Goal: Find specific page/section: Find specific page/section

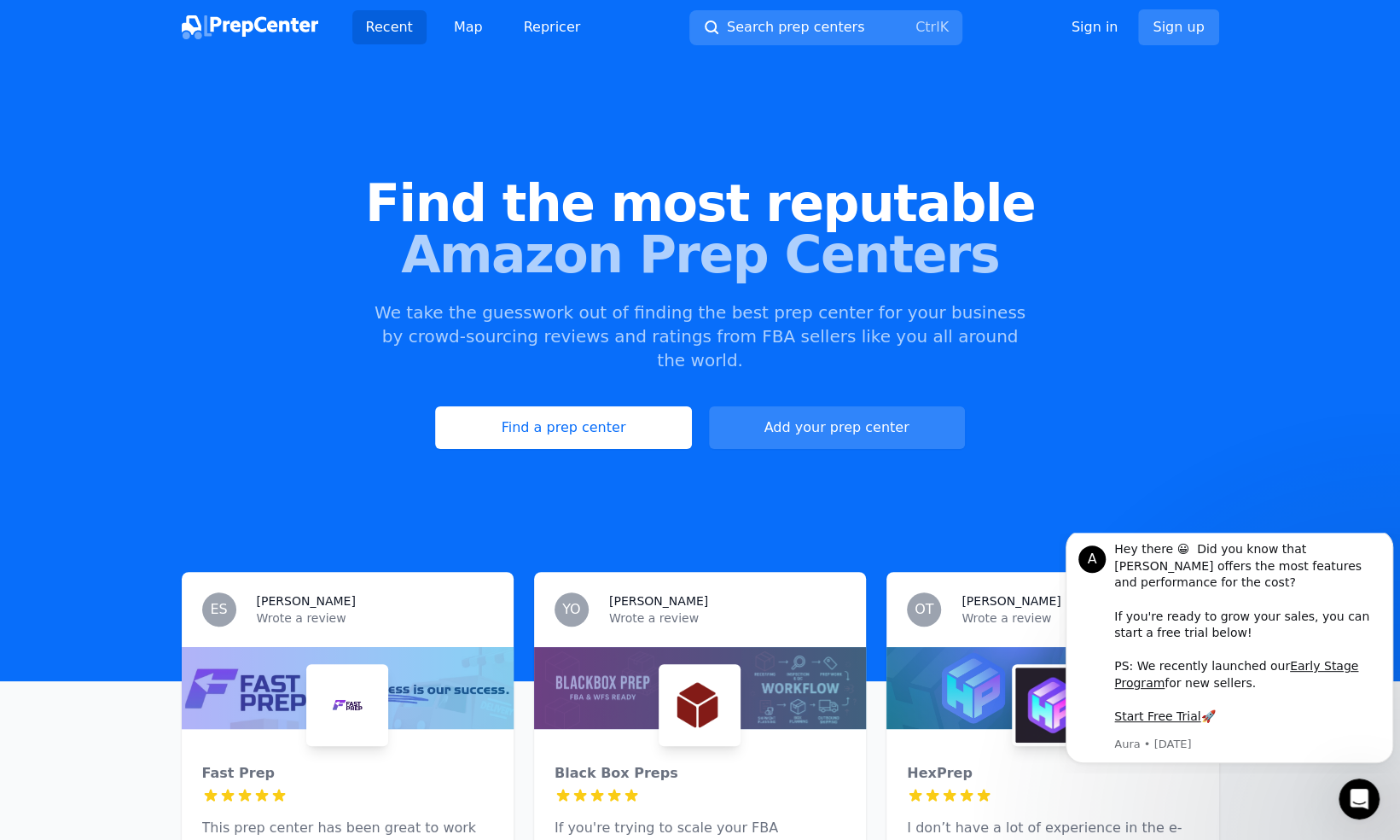
click at [1115, 262] on span "Amazon Prep Centers" at bounding box center [700, 254] width 1346 height 52
click at [802, 32] on span "Search prep centers" at bounding box center [795, 28] width 137 height 20
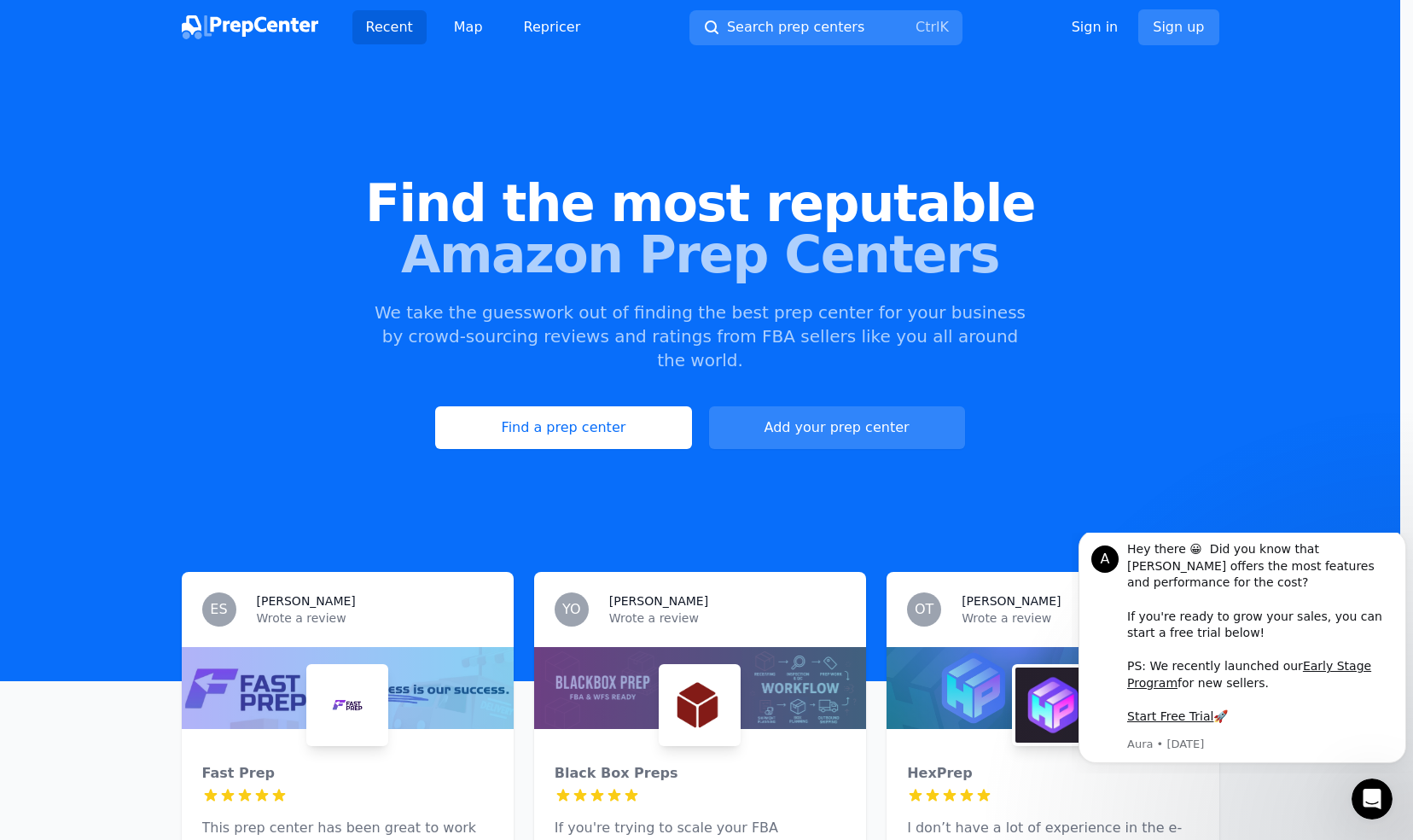
click at [463, 36] on div at bounding box center [706, 420] width 1413 height 840
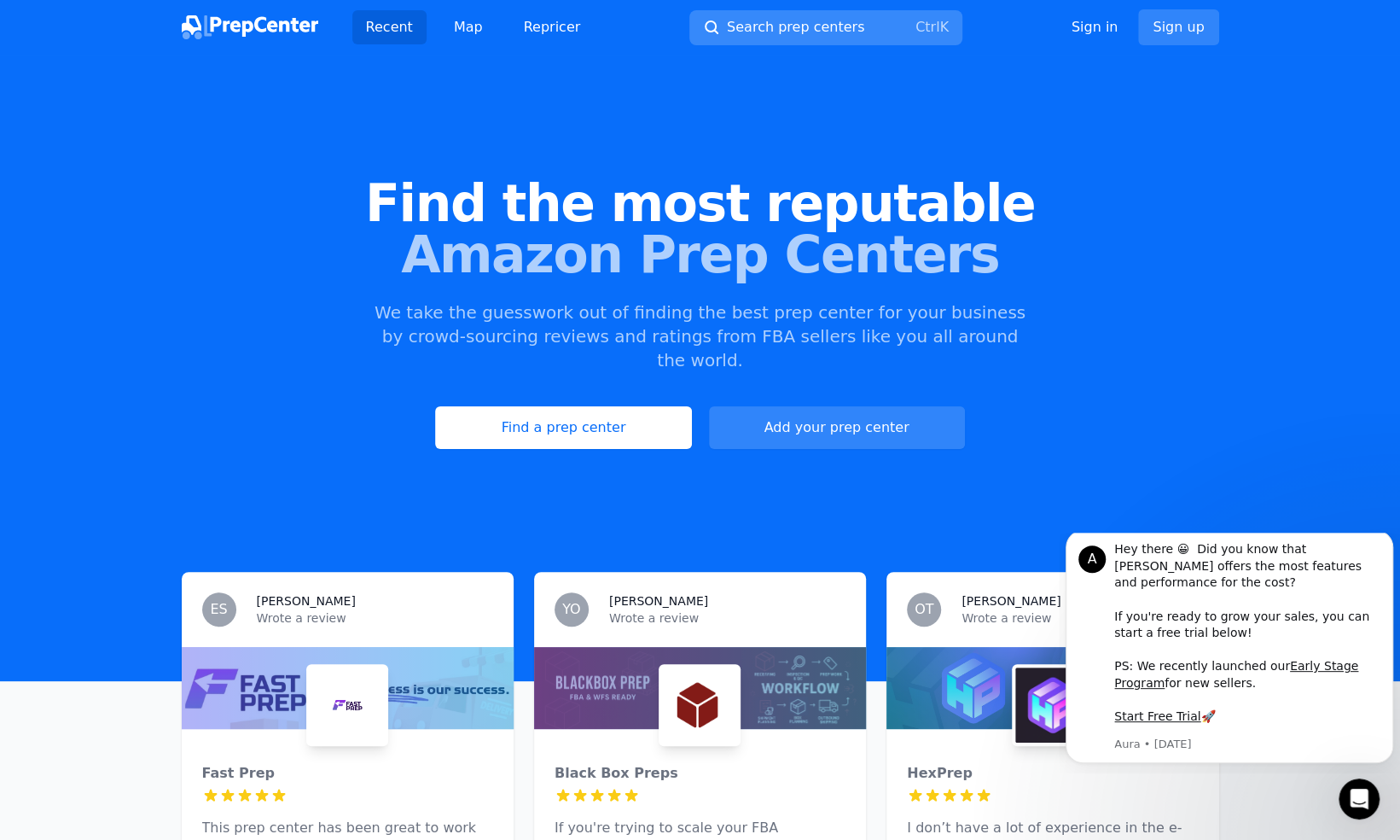
click at [792, 41] on button "Search prep centers Ctrl K" at bounding box center [826, 28] width 273 height 35
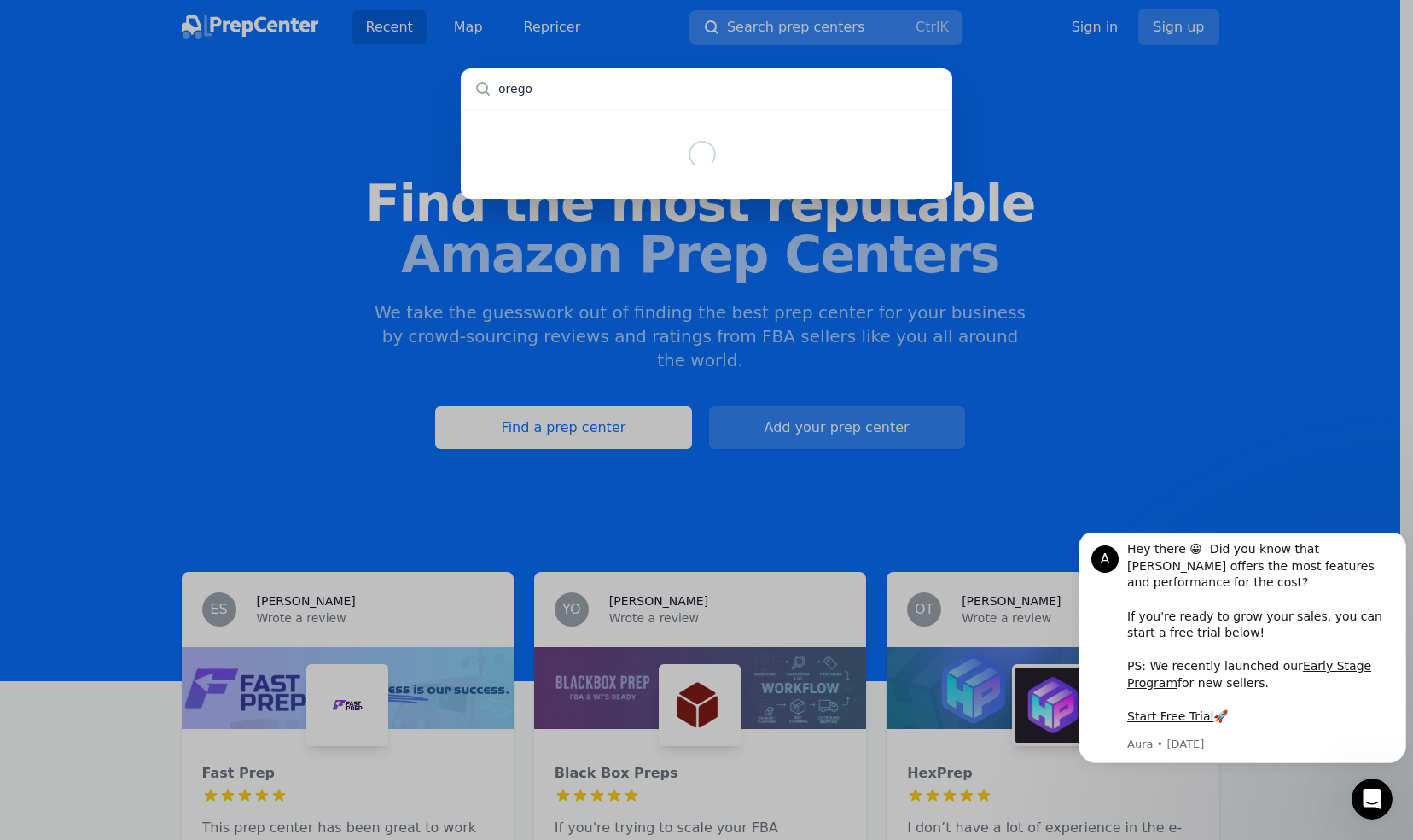
type input "[US_STATE]"
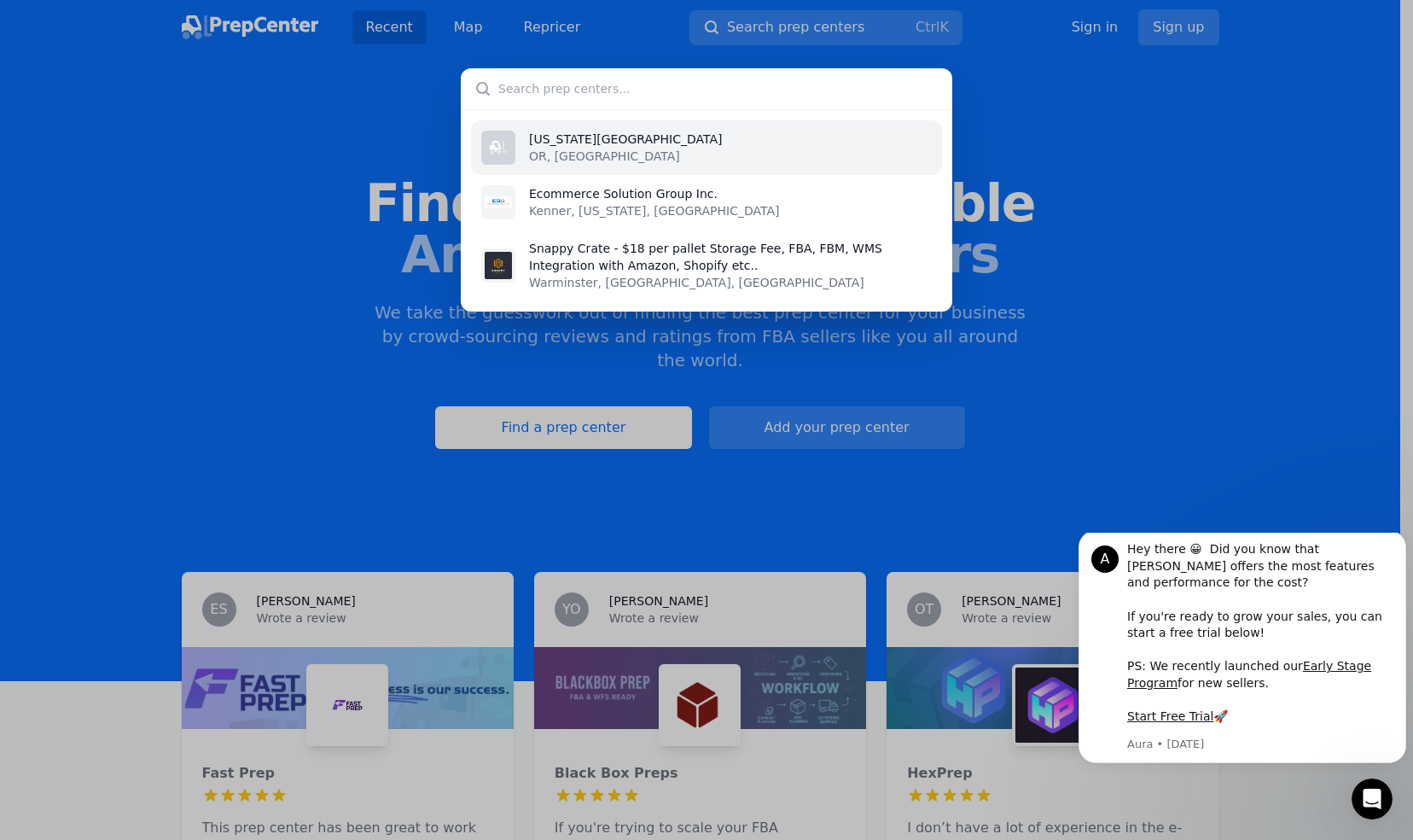
click at [605, 157] on p "OR, [GEOGRAPHIC_DATA]" at bounding box center [625, 156] width 193 height 18
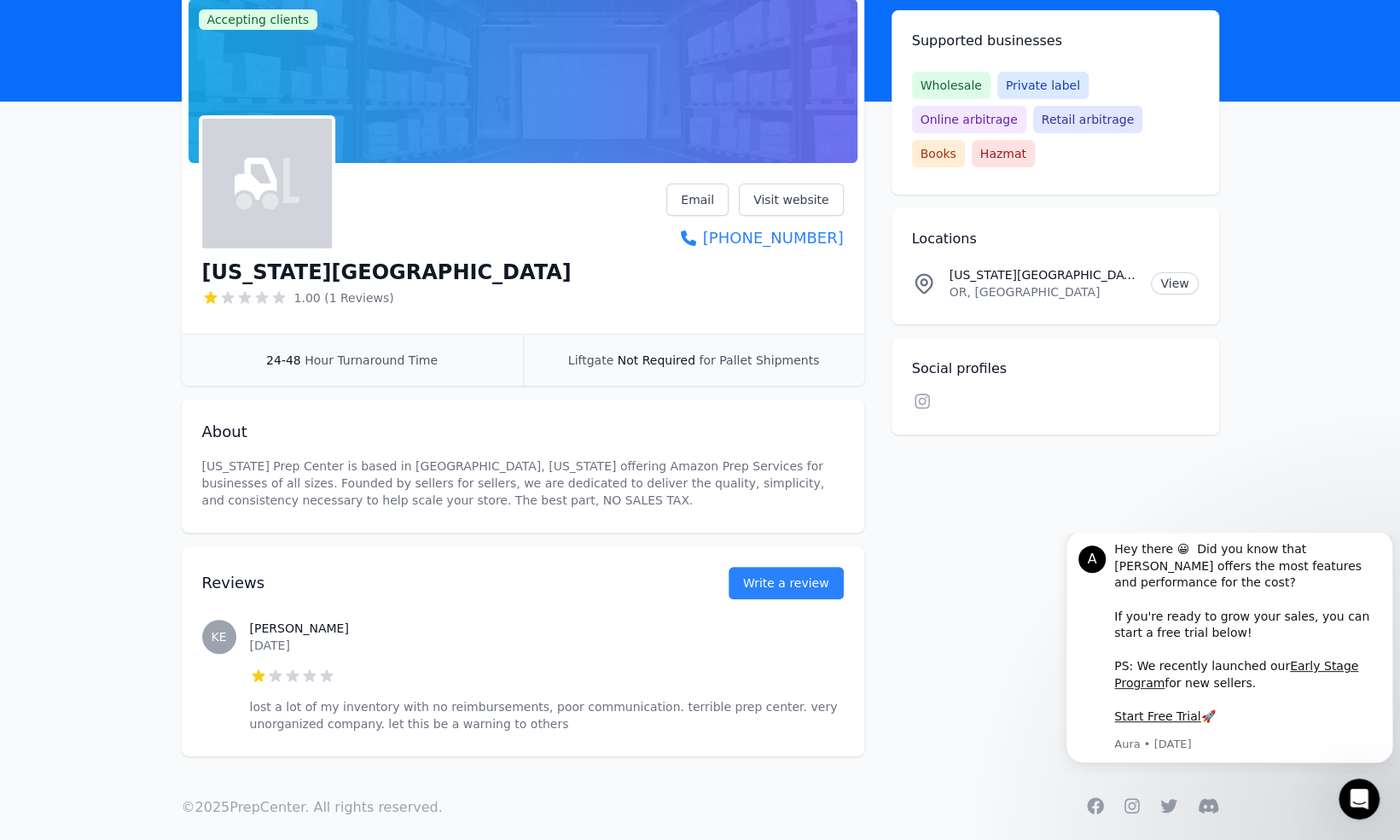
scroll to position [116, 0]
click at [799, 201] on link "Visit website" at bounding box center [791, 200] width 105 height 32
